Goal: Task Accomplishment & Management: Manage account settings

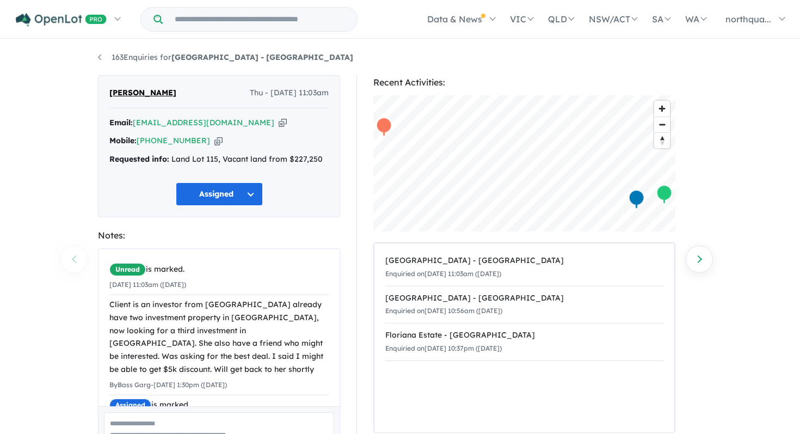
scroll to position [5, 0]
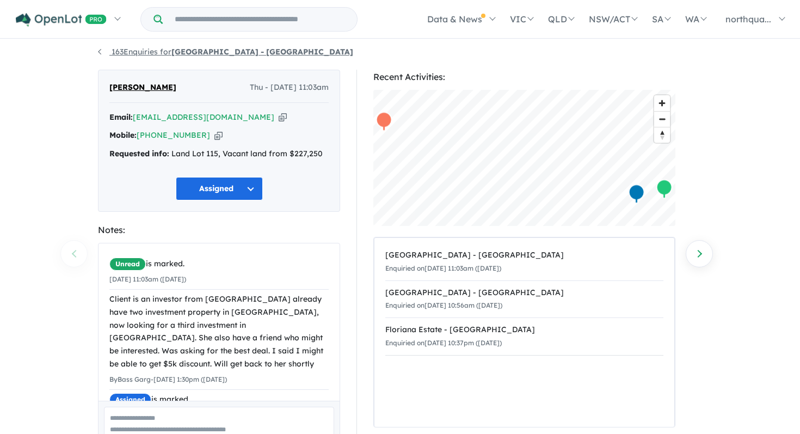
click at [99, 56] on link "163 Enquiries for Nth Qtr Estate - Newborough" at bounding box center [225, 52] width 255 height 10
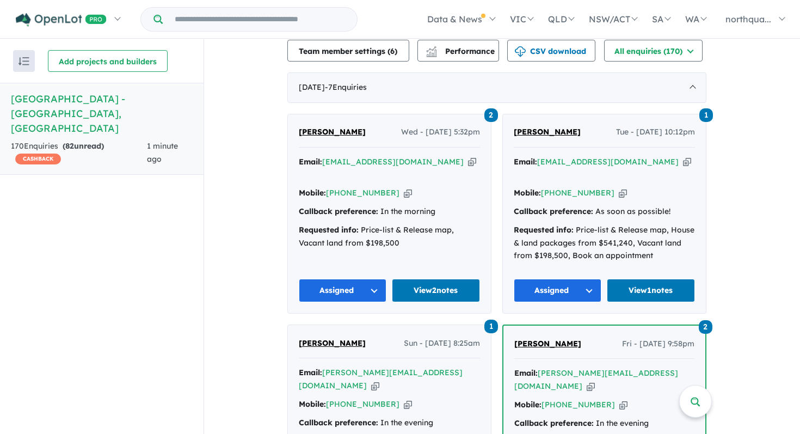
scroll to position [431, 0]
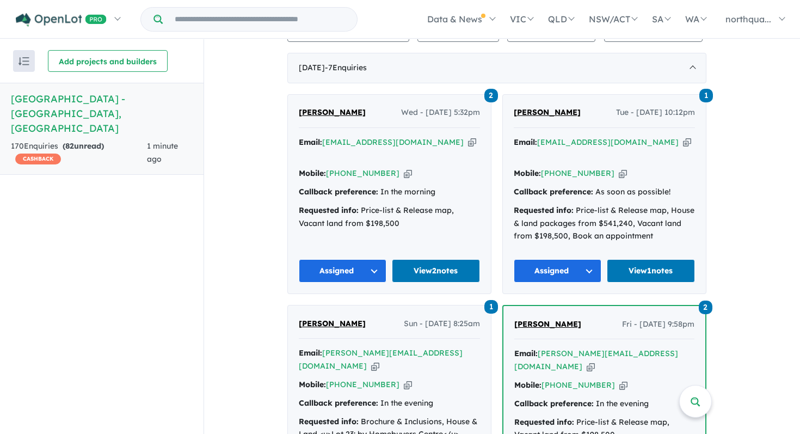
click at [543, 108] on span "David Todd" at bounding box center [547, 112] width 67 height 10
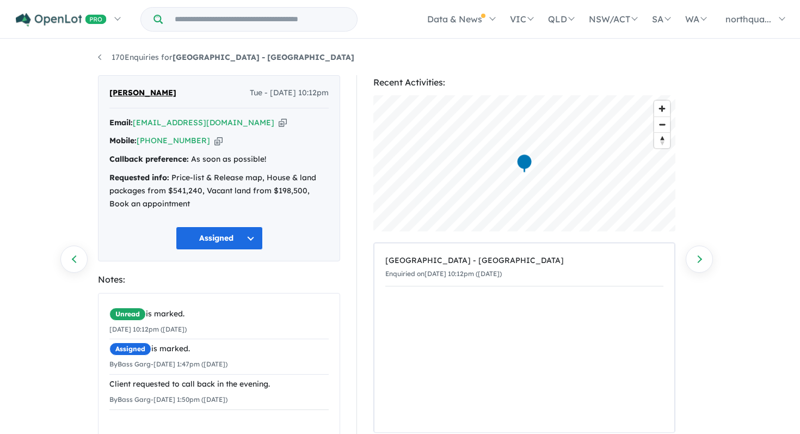
click at [279, 127] on icon "button" at bounding box center [283, 122] width 8 height 11
click at [214, 144] on icon "button" at bounding box center [218, 140] width 8 height 11
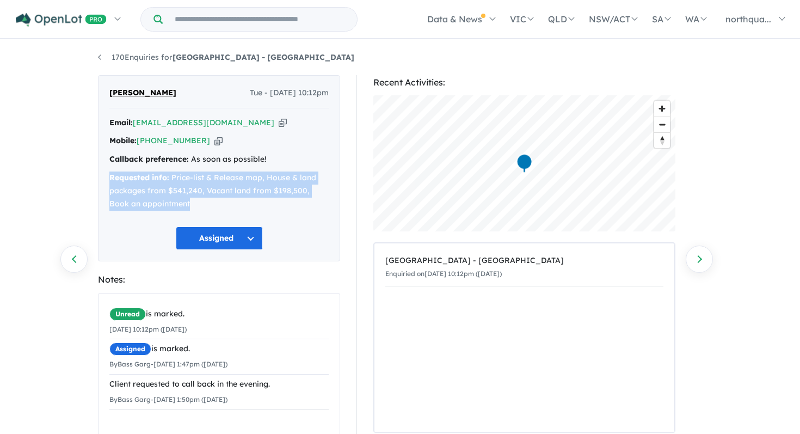
drag, startPoint x: 170, startPoint y: 204, endPoint x: 100, endPoint y: 171, distance: 77.9
click at [100, 171] on div "David Todd Tue - 12/08/2025, 10:12pm Email: davetodd@outlook.com.au Copied! Mob…" at bounding box center [219, 168] width 242 height 187
copy div "Requested info: Price-list & Release map, House & land packages from $541,240, …"
click at [98, 58] on link "170 Enquiries for Nth Qtr Estate - Newborough" at bounding box center [226, 57] width 256 height 10
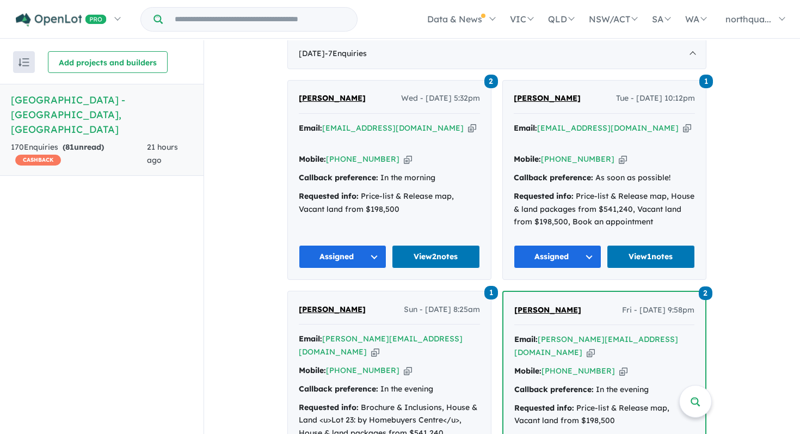
scroll to position [445, 0]
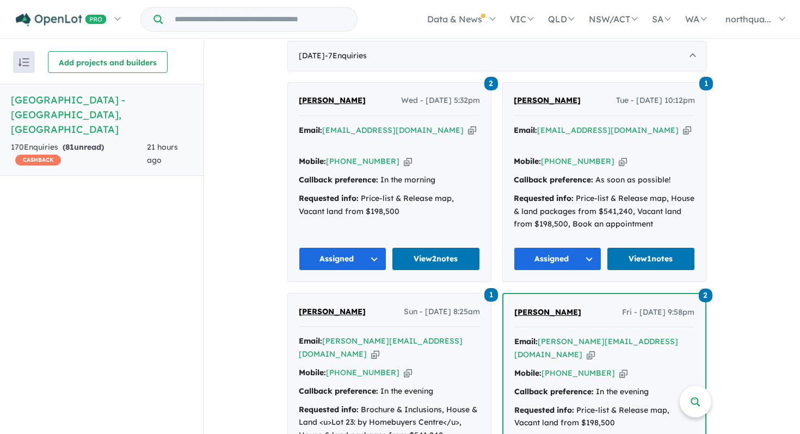
click at [556, 247] on button "Assigned" at bounding box center [558, 258] width 88 height 23
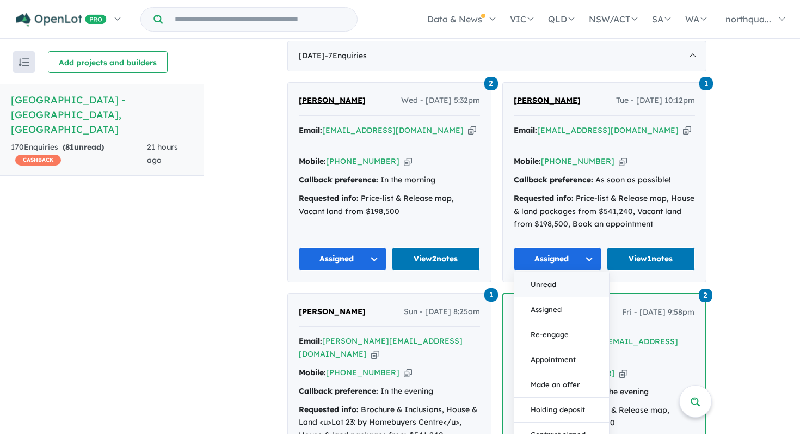
click at [555, 272] on button "Unread" at bounding box center [561, 284] width 95 height 25
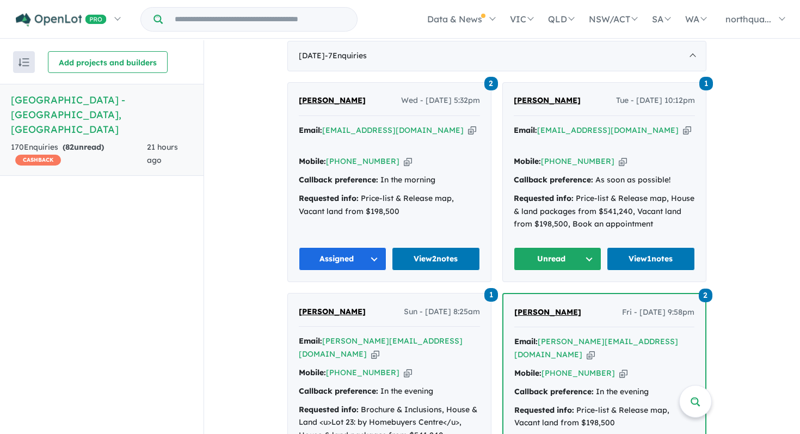
click at [523, 247] on button "Unread" at bounding box center [558, 258] width 88 height 23
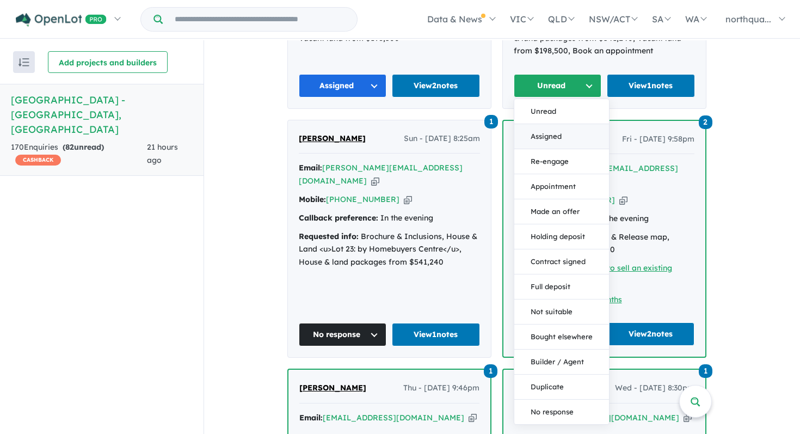
scroll to position [622, 0]
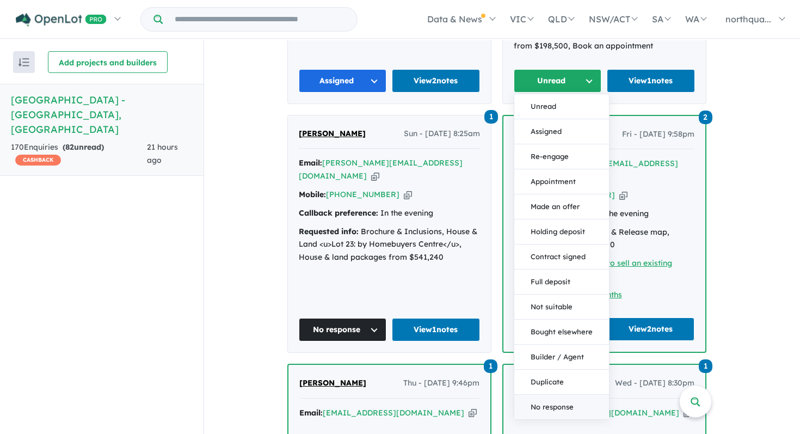
drag, startPoint x: 556, startPoint y: 375, endPoint x: 554, endPoint y: 384, distance: 8.8
click at [554, 384] on div "Unread Assigned Re-engage Appointment Made an offer Holding deposit Contract si…" at bounding box center [562, 257] width 96 height 326
click at [554, 394] on button "No response" at bounding box center [561, 406] width 95 height 24
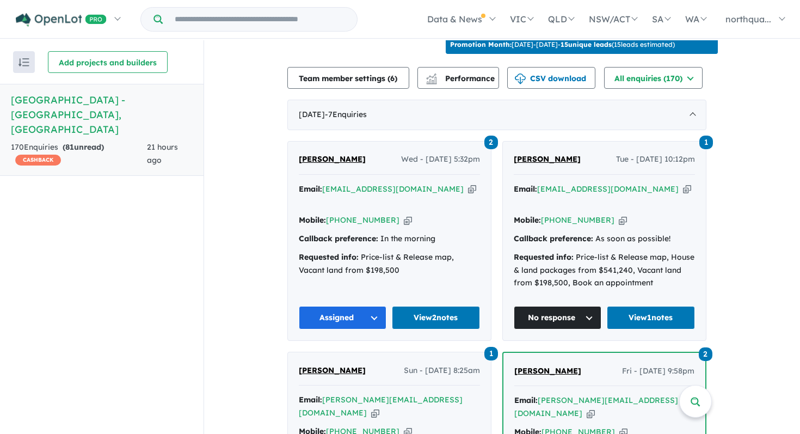
scroll to position [383, 0]
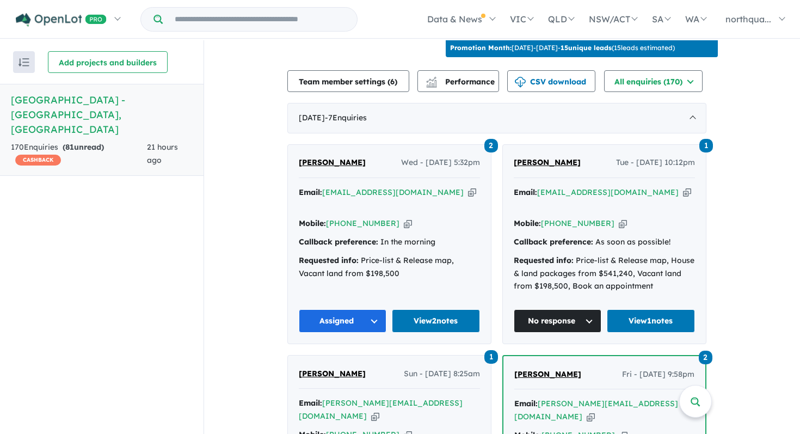
click at [323, 158] on span "Kim Fernando" at bounding box center [332, 162] width 67 height 10
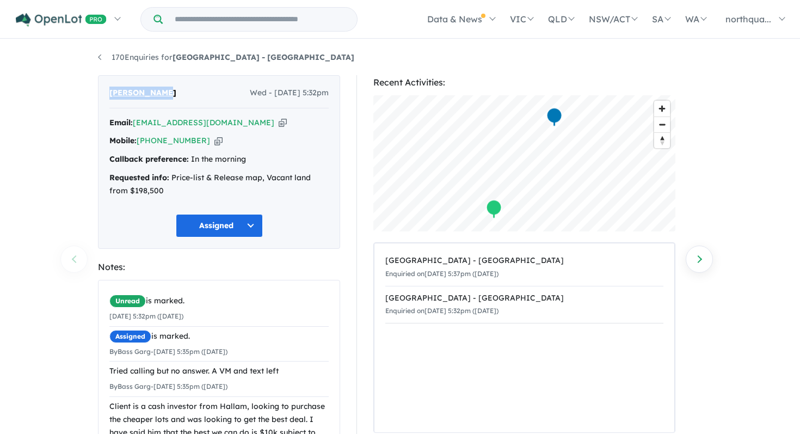
drag, startPoint x: 175, startPoint y: 98, endPoint x: 102, endPoint y: 95, distance: 72.4
click at [102, 95] on div "[PERSON_NAME] Wed - [DATE] 5:32pm Email: [EMAIL_ADDRESS][DOMAIN_NAME] Copied! M…" at bounding box center [219, 162] width 242 height 174
copy span "[PERSON_NAME]"
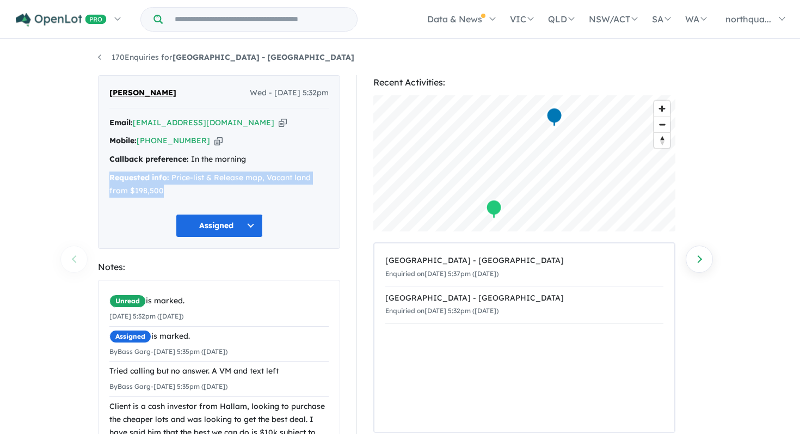
drag, startPoint x: 109, startPoint y: 179, endPoint x: 170, endPoint y: 194, distance: 62.2
click at [170, 194] on div "Requested info: Price-list & Release map, Vacant land from $198,500" at bounding box center [218, 184] width 219 height 26
copy div "Requested info: Price-list & Release map, Vacant land from $198,500"
click at [214, 145] on icon "button" at bounding box center [218, 140] width 8 height 11
copy div "Requested info: Price-list & Release map, Vacant land from $198,500"
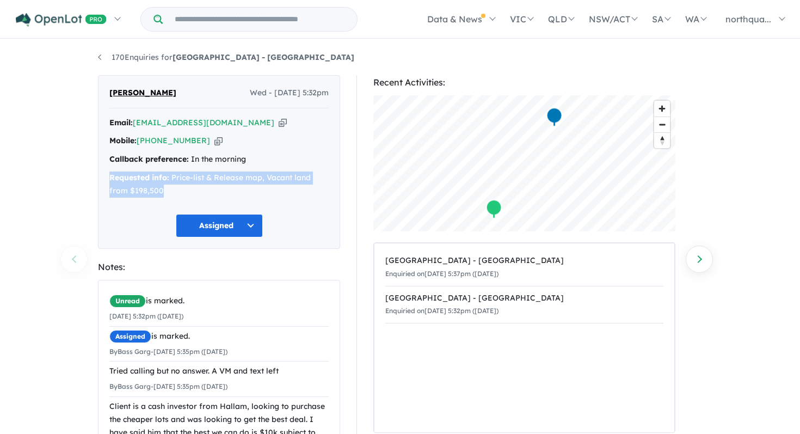
click at [279, 124] on icon "button" at bounding box center [283, 122] width 8 height 11
copy div "Requested info: Price-list & Release map, Vacant land from $198,500"
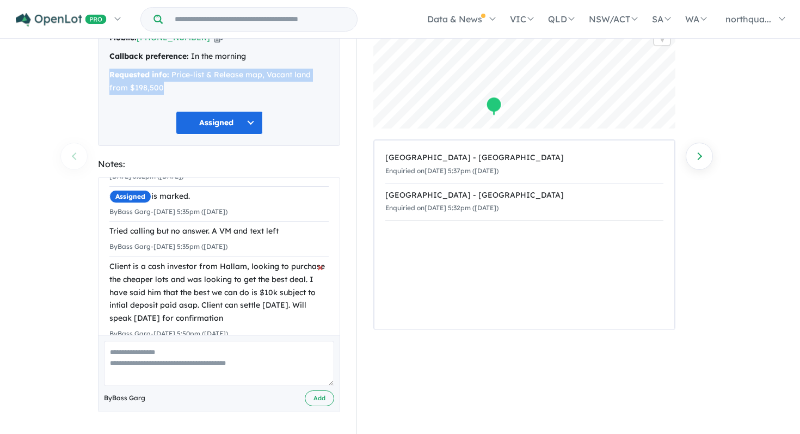
scroll to position [57, 0]
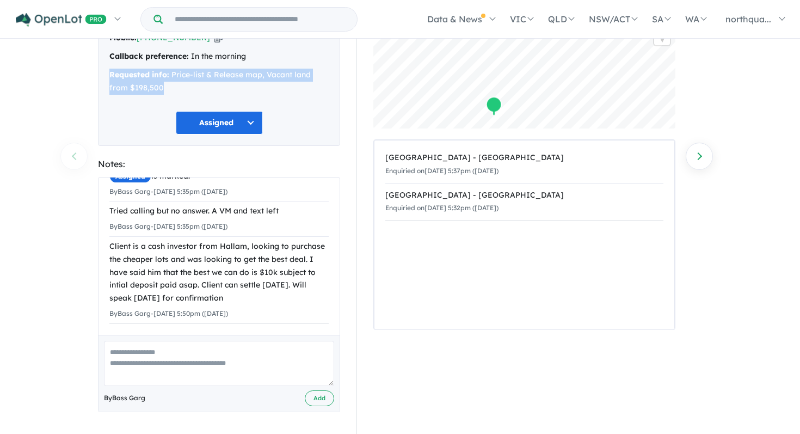
drag, startPoint x: 243, startPoint y: 303, endPoint x: 103, endPoint y: 249, distance: 149.3
click at [103, 249] on div "Unread is marked. 13/08/2025 5:32pm (Wednesday) Assigned is marked. By Bass Gar…" at bounding box center [218, 227] width 241 height 214
copy div "Client is a cash investor from Hallam, looking to purchase the cheaper lots and…"
